Goal: Information Seeking & Learning: Learn about a topic

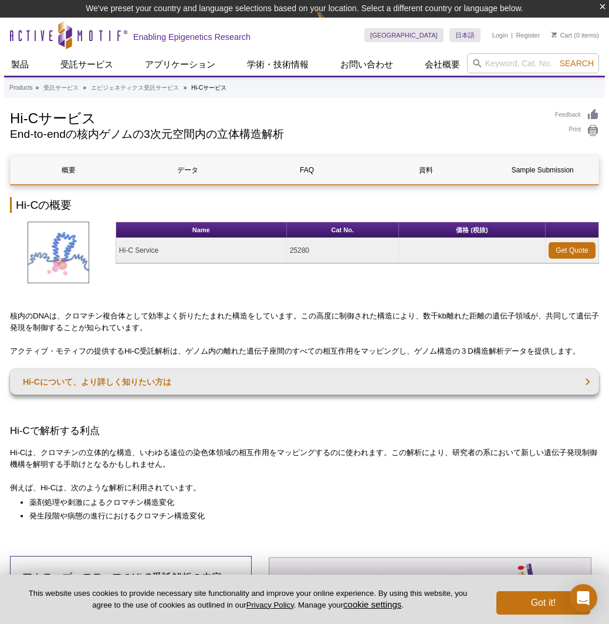
scroll to position [195, 0]
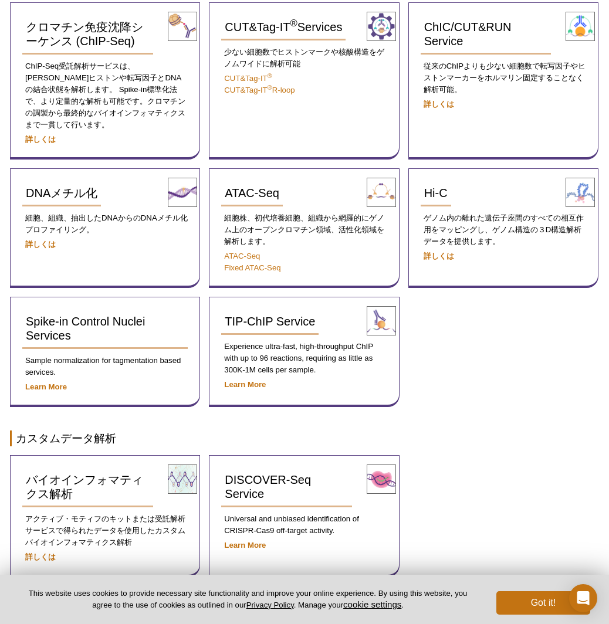
scroll to position [184, 0]
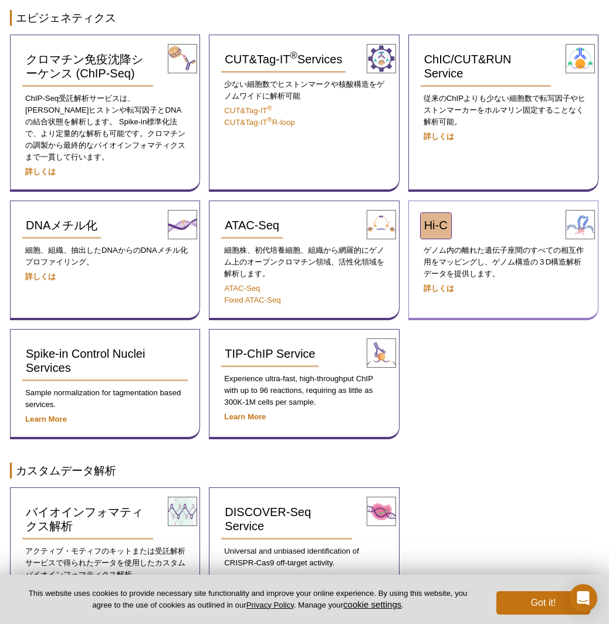
click at [428, 219] on span "Hi-C" at bounding box center [435, 225] width 23 height 13
click at [445, 284] on strong "詳しくは" at bounding box center [438, 288] width 30 height 9
